Goal: Leave review/rating

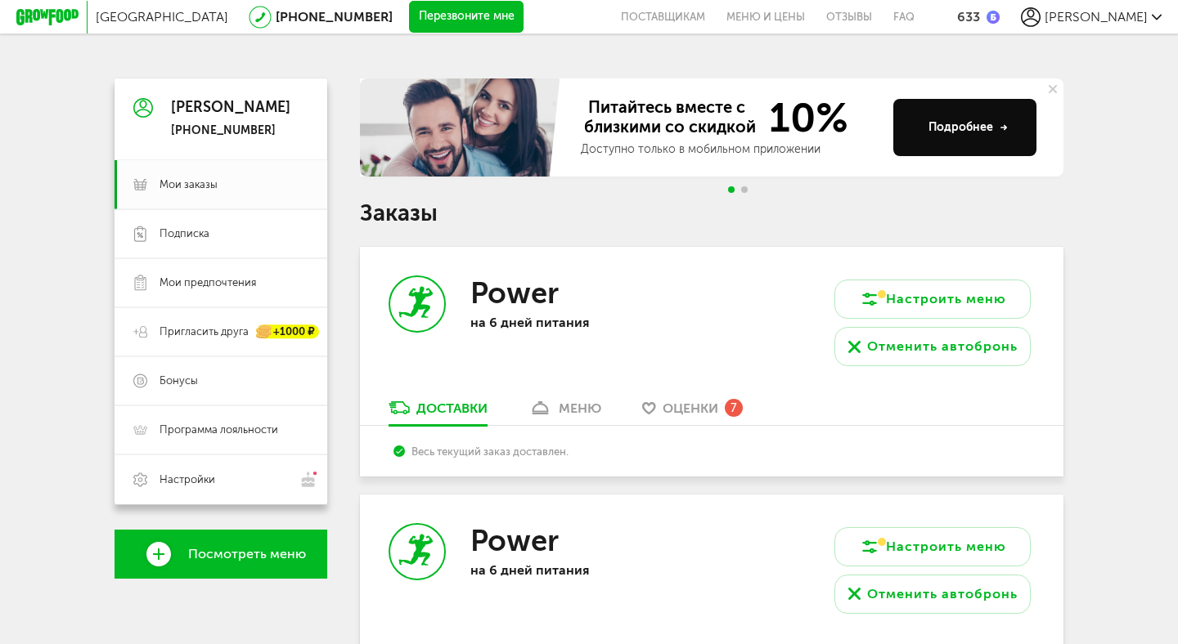
click at [693, 415] on span "Оценки" at bounding box center [690, 409] width 56 height 16
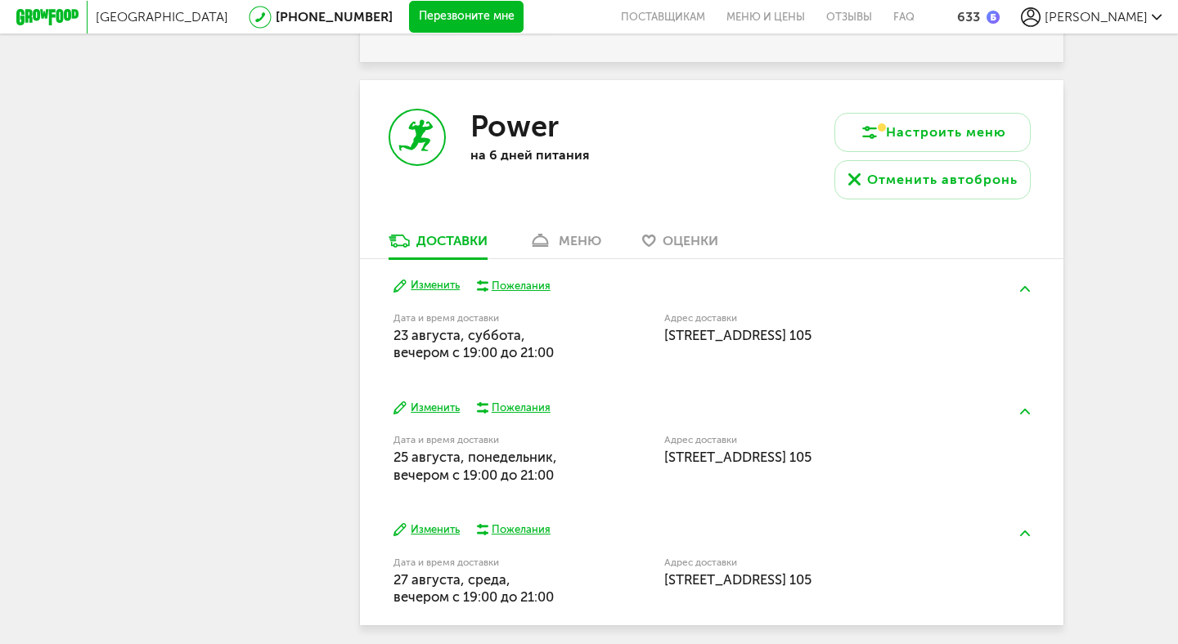
scroll to position [1783, 0]
click at [710, 235] on span "Оценки" at bounding box center [690, 240] width 56 height 16
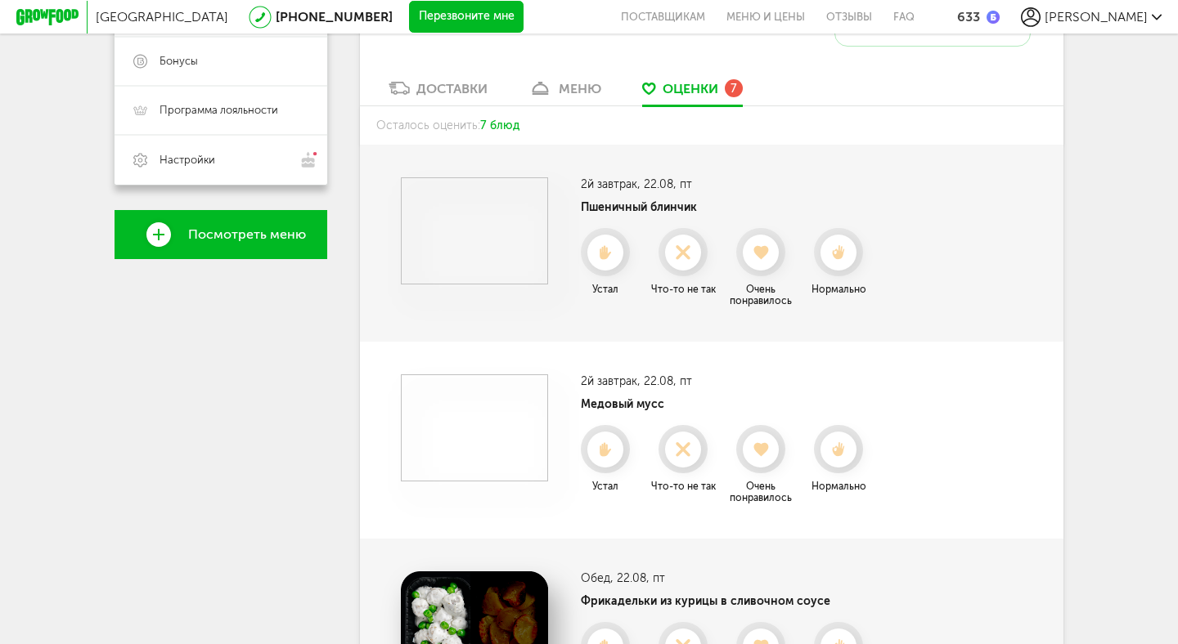
scroll to position [322, 0]
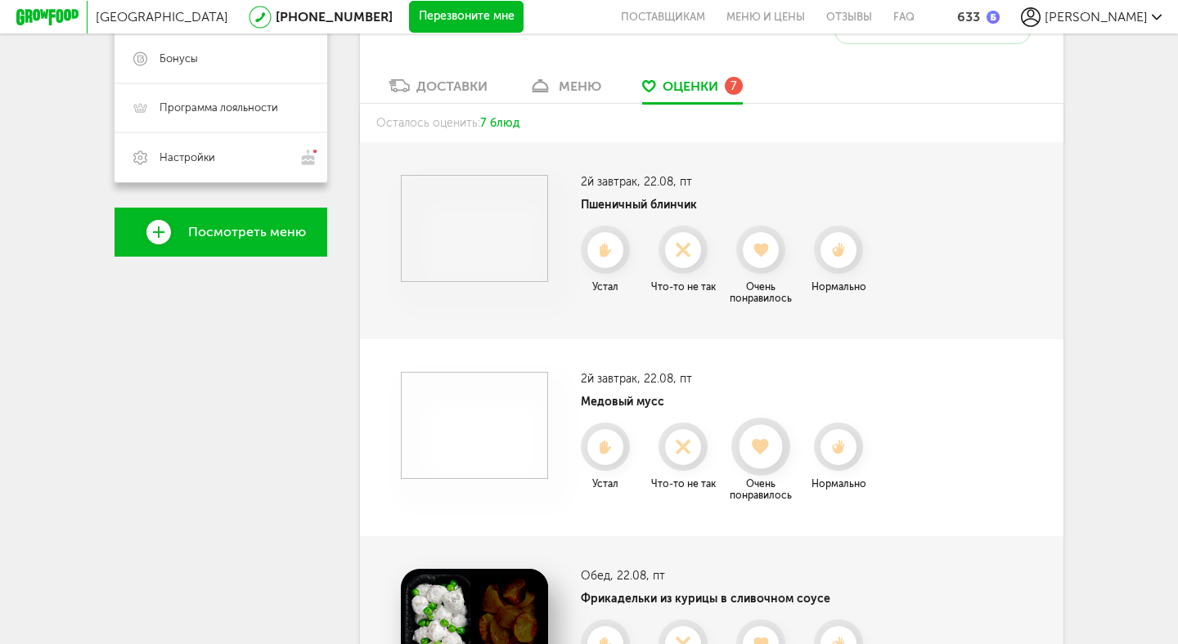
click at [759, 450] on use at bounding box center [761, 447] width 18 height 16
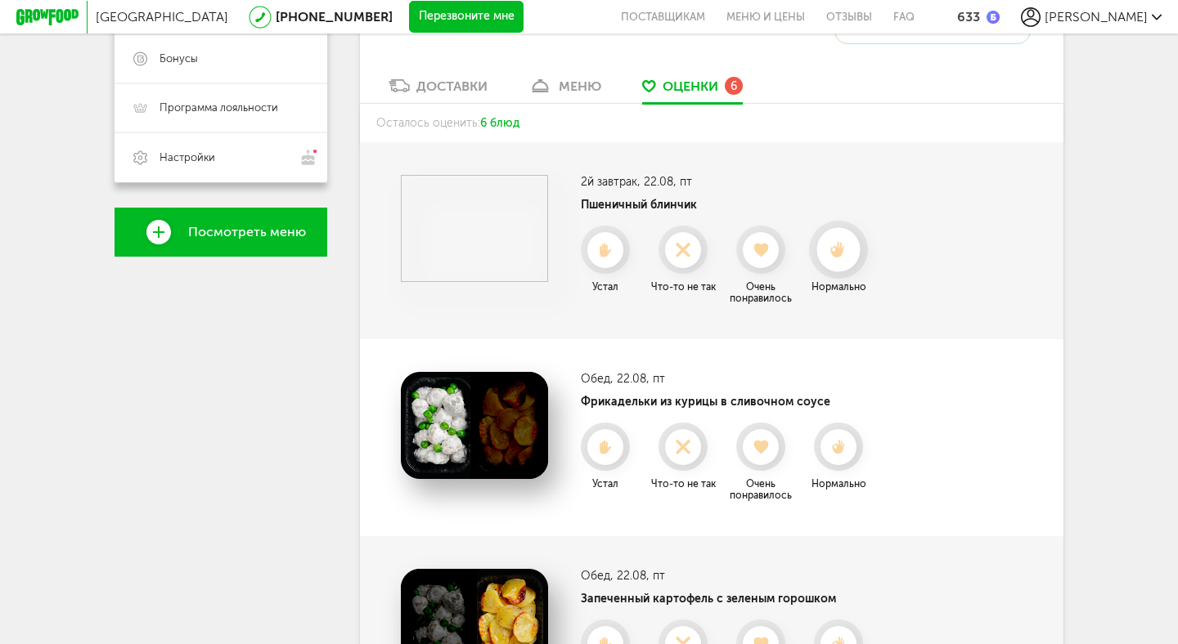
click at [832, 256] on icon at bounding box center [837, 250] width 43 height 18
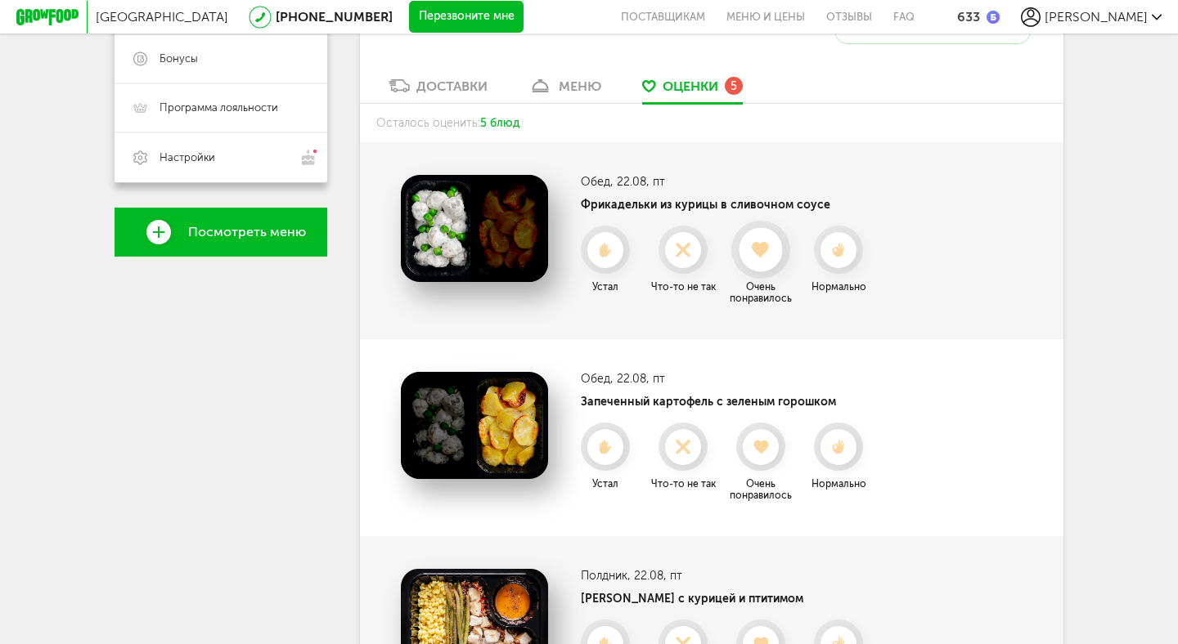
click at [760, 259] on div at bounding box center [759, 249] width 43 height 43
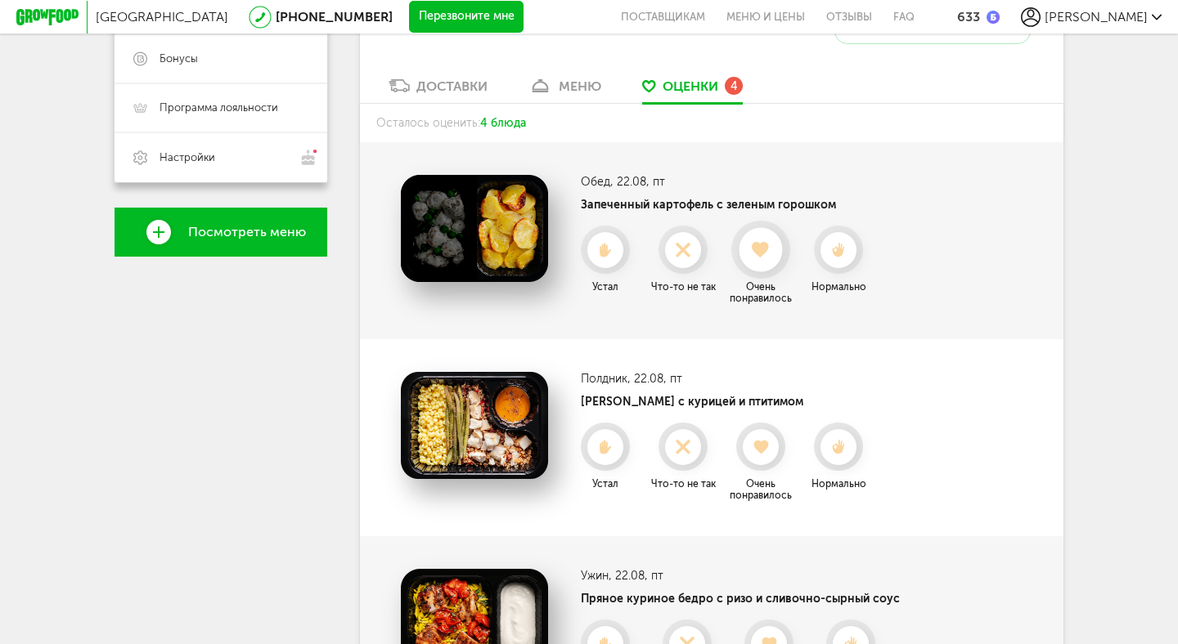
click at [777, 246] on icon at bounding box center [759, 250] width 43 height 18
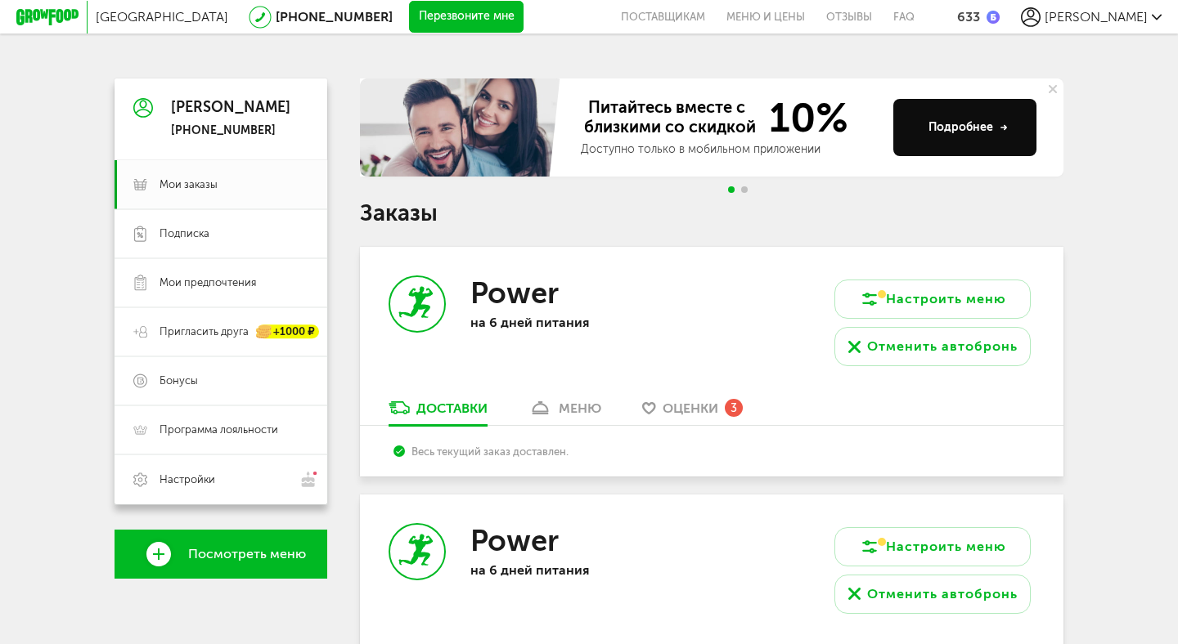
scroll to position [113, 0]
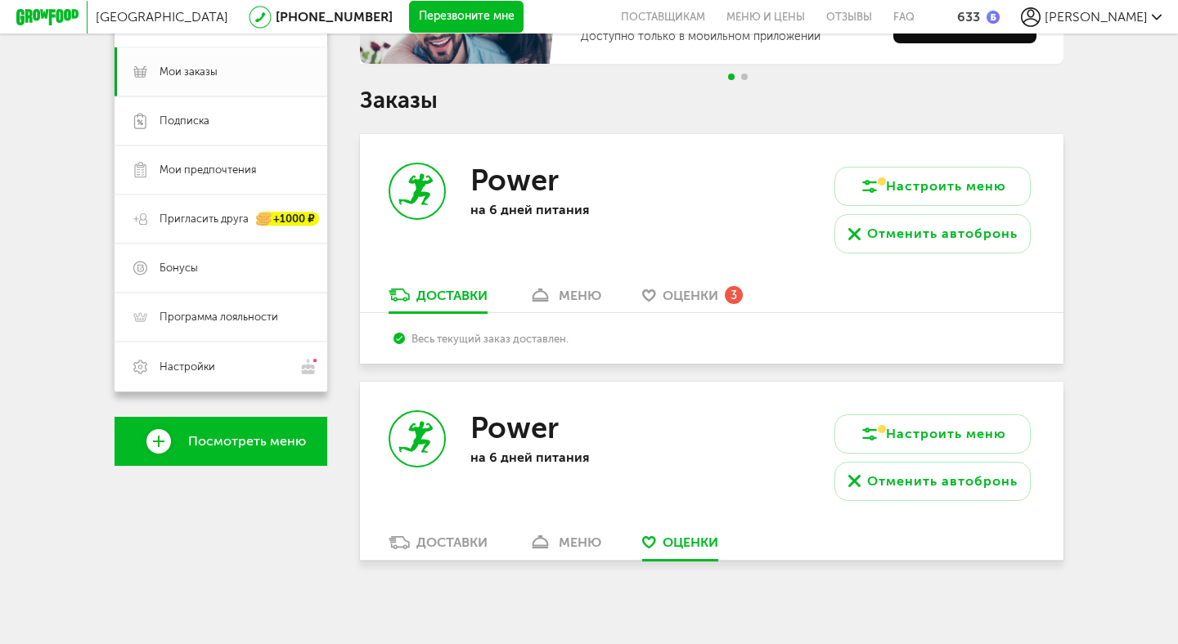
click at [691, 288] on span "Оценки" at bounding box center [690, 296] width 56 height 16
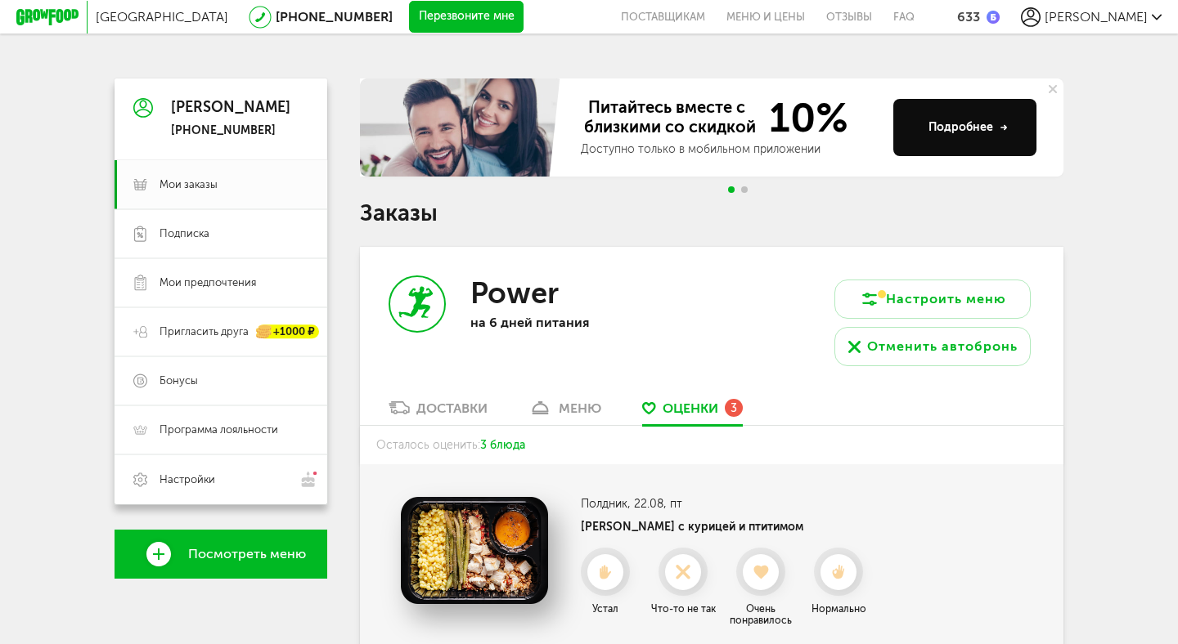
click at [590, 413] on div "меню" at bounding box center [580, 409] width 43 height 16
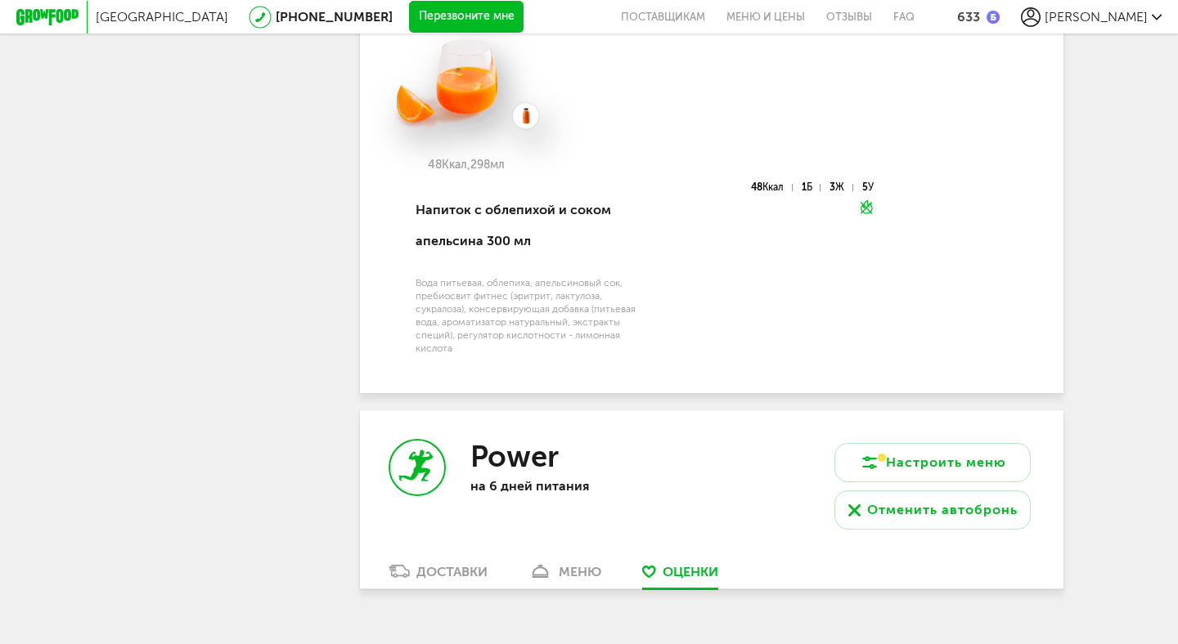
scroll to position [3242, 0]
